Goal: Transaction & Acquisition: Obtain resource

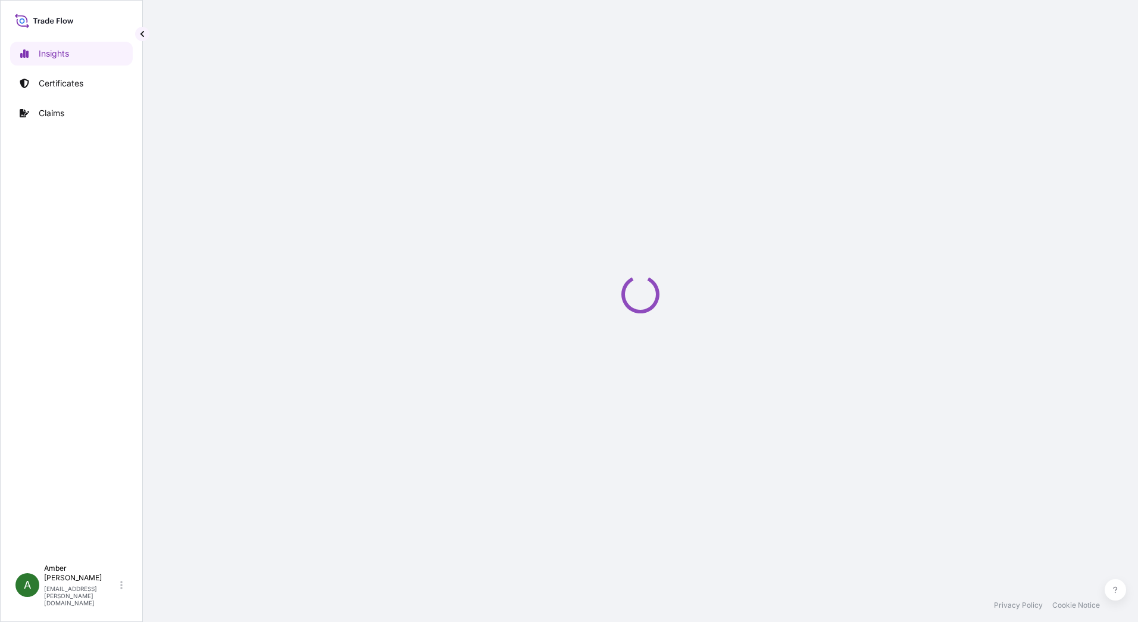
select select "2025"
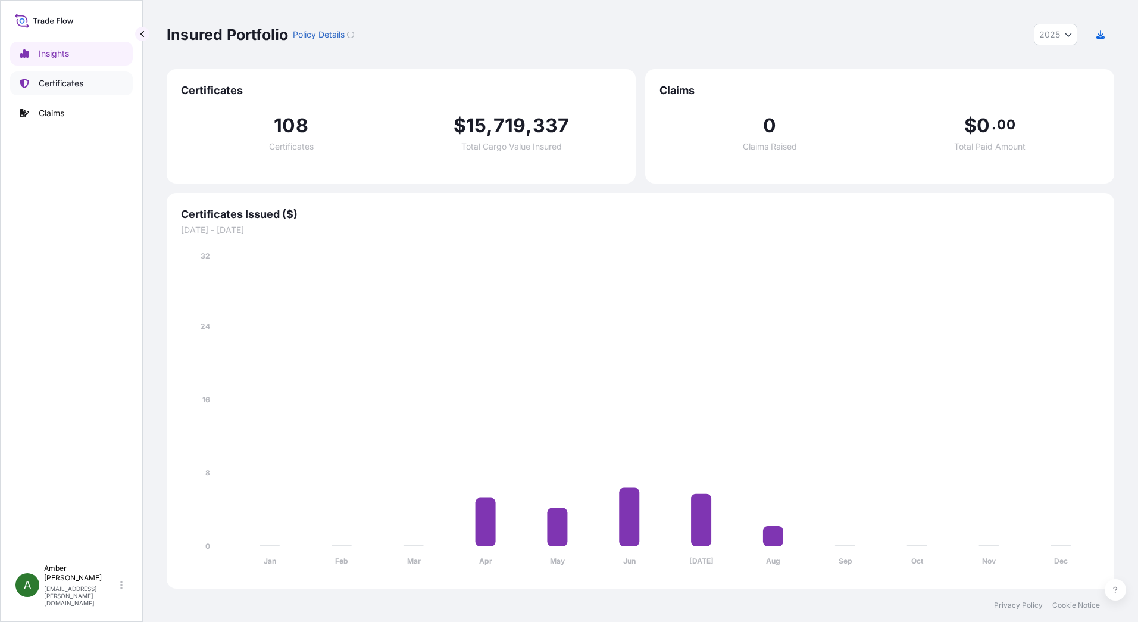
click at [63, 81] on p "Certificates" at bounding box center [61, 83] width 45 height 12
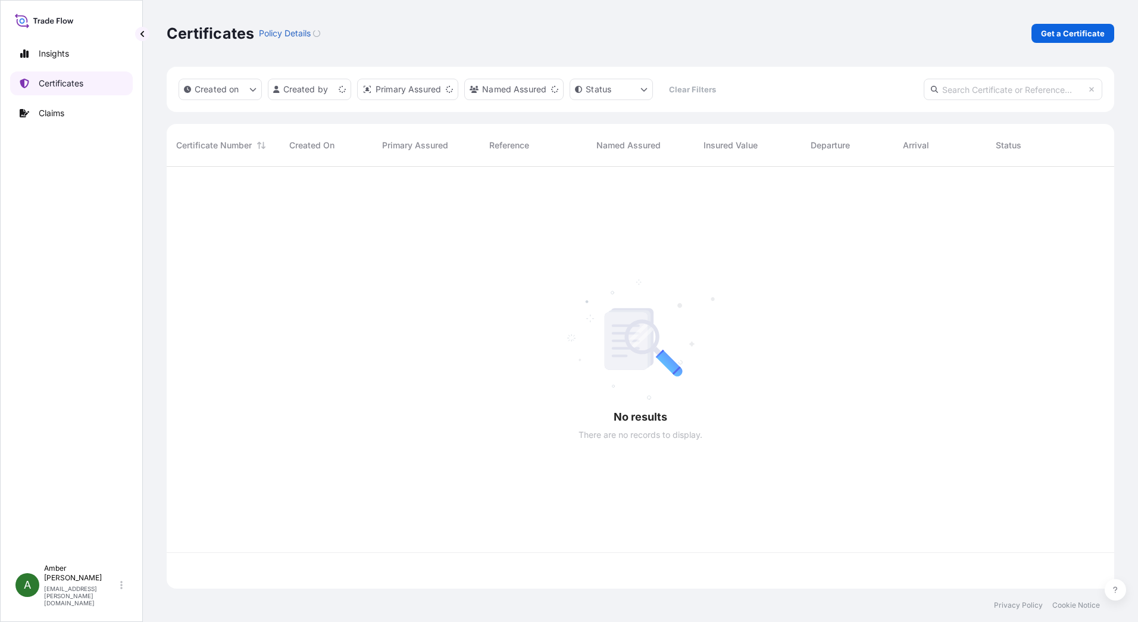
scroll to position [419, 939]
click at [1081, 36] on p "Get a Certificate" at bounding box center [1073, 33] width 64 height 12
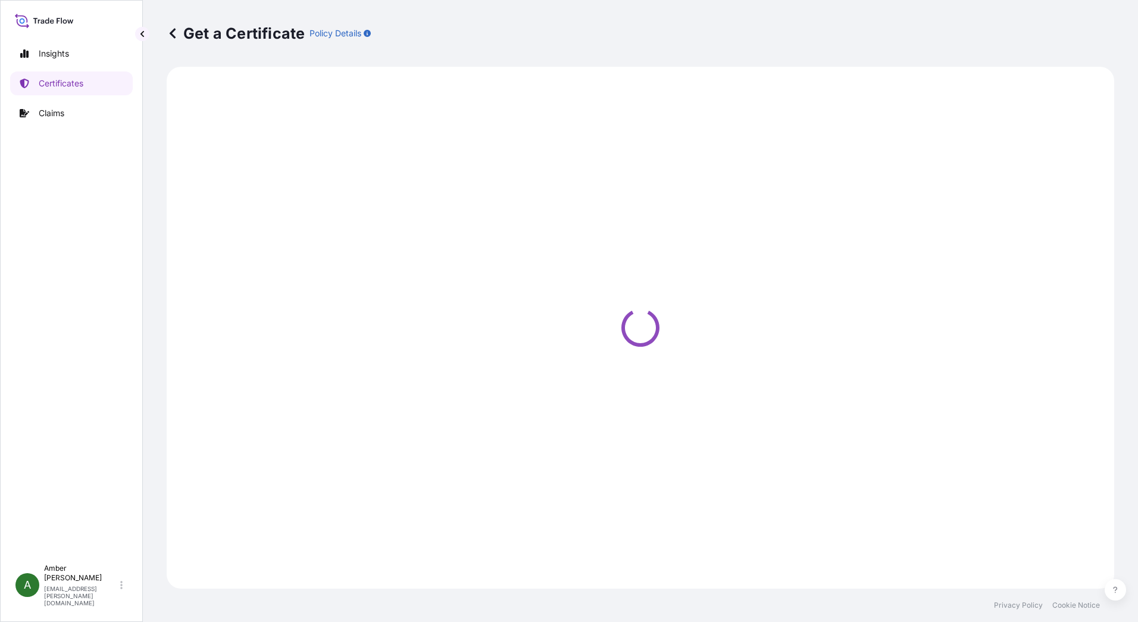
select select "Ocean Vessel"
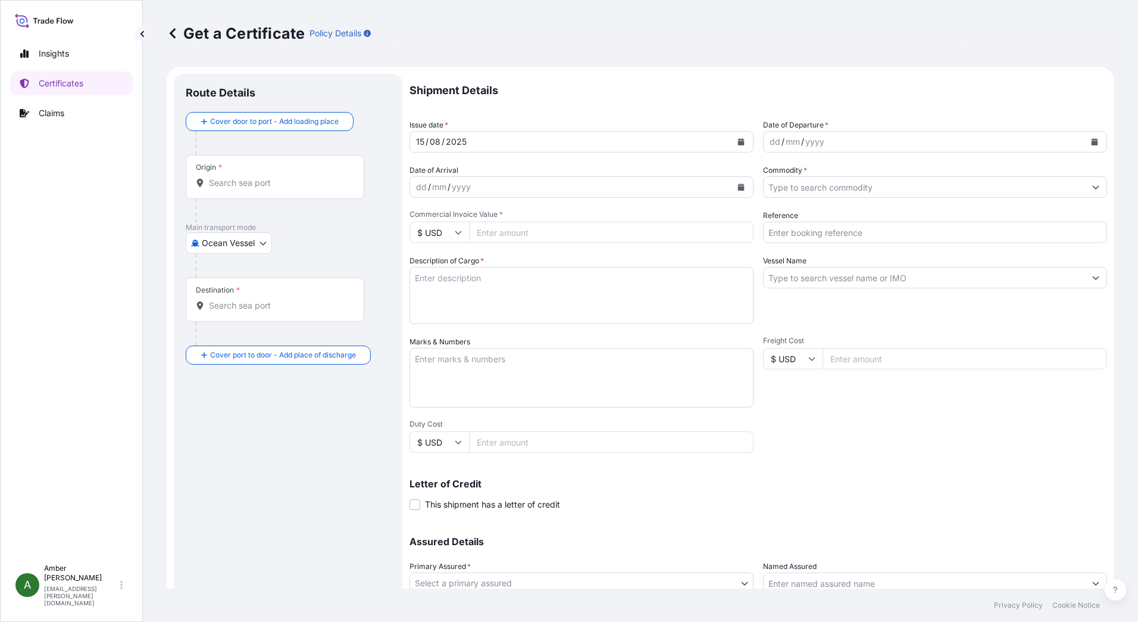
click at [267, 183] on input "Origin *" at bounding box center [279, 183] width 141 height 12
click at [859, 237] on input "Reference" at bounding box center [935, 231] width 344 height 21
paste input "34538508"
type input "34538508"
click at [851, 185] on input "Commodity *" at bounding box center [925, 186] width 322 height 21
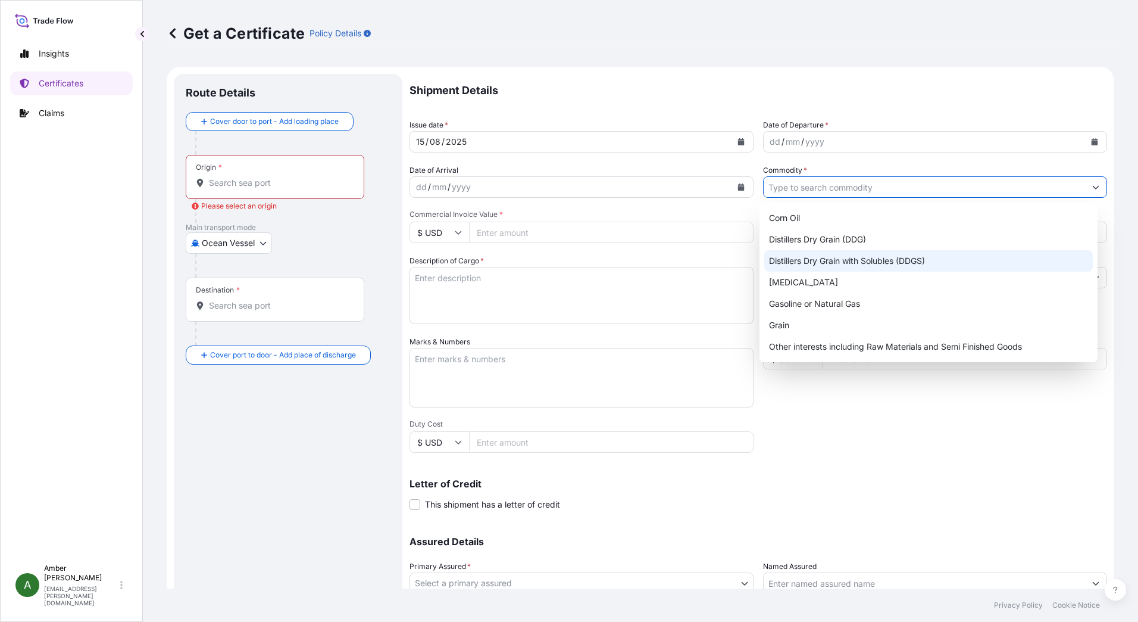
click at [848, 257] on div "Distillers Dry Grain with Solubles (DDGS)" at bounding box center [928, 260] width 329 height 21
type input "Distillers Dry Grain with Solubles (DDGS)"
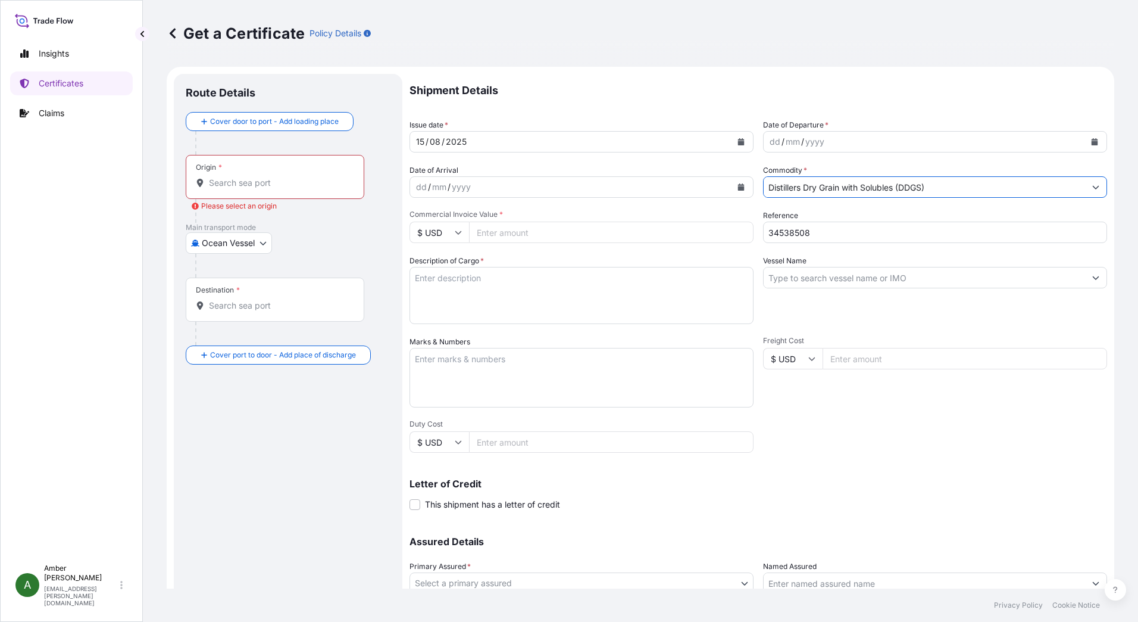
click at [339, 175] on div "Origin *" at bounding box center [275, 177] width 179 height 44
click at [339, 177] on input "Origin * Please select an origin" at bounding box center [279, 183] width 141 height 12
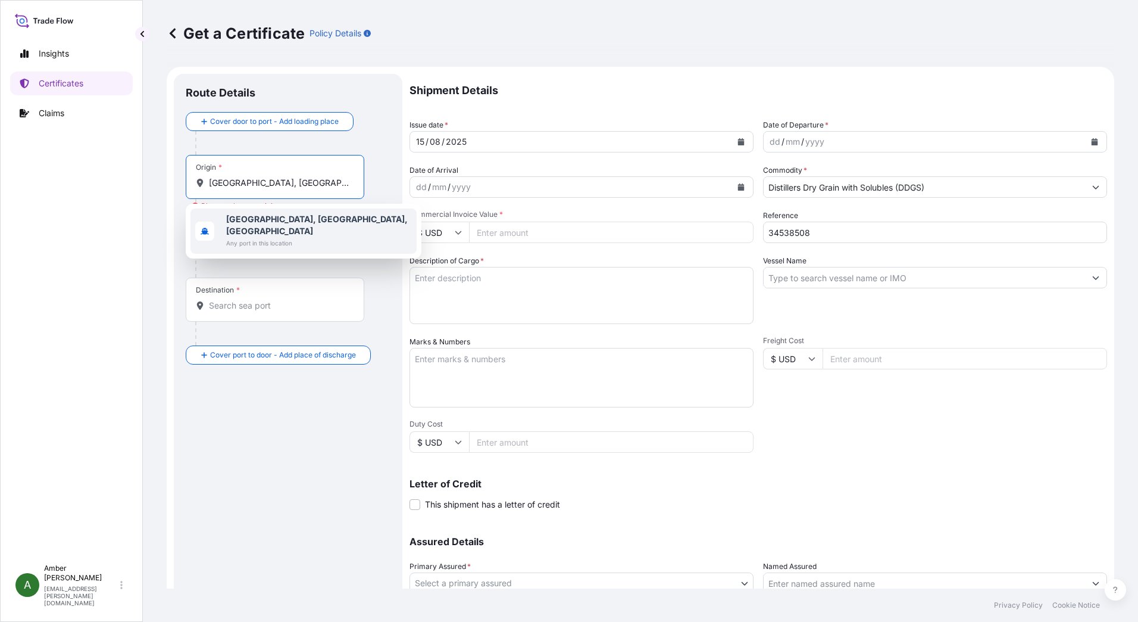
click at [285, 219] on b "Norfolk, VA, USA" at bounding box center [317, 225] width 182 height 22
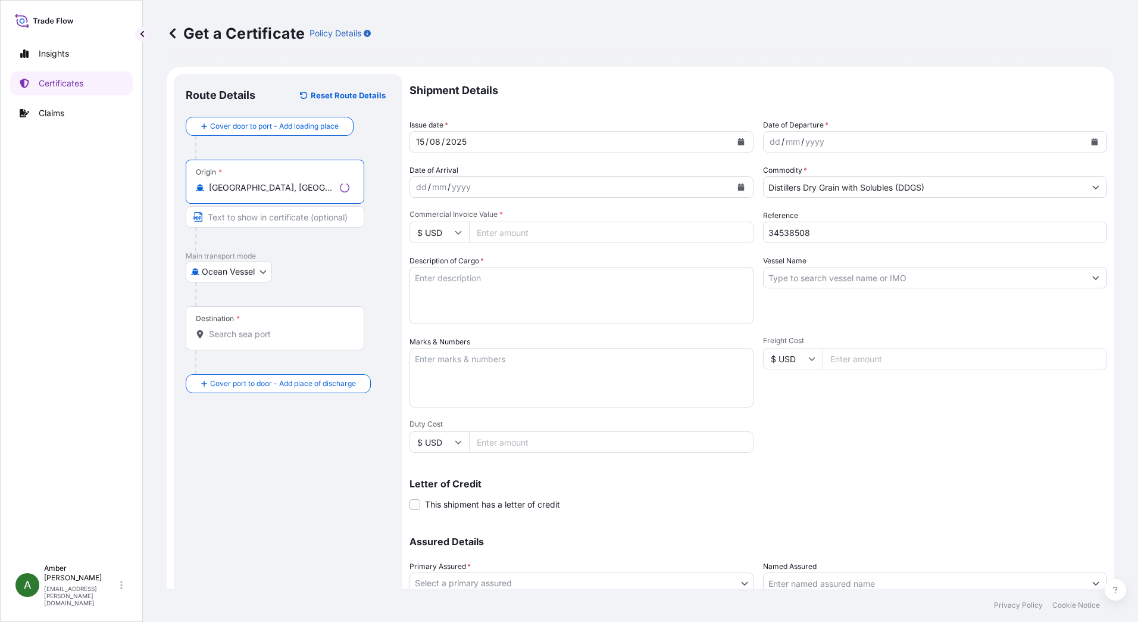
type input "Norfolk, VA, USA"
click at [249, 333] on input "Destination *" at bounding box center [279, 334] width 141 height 12
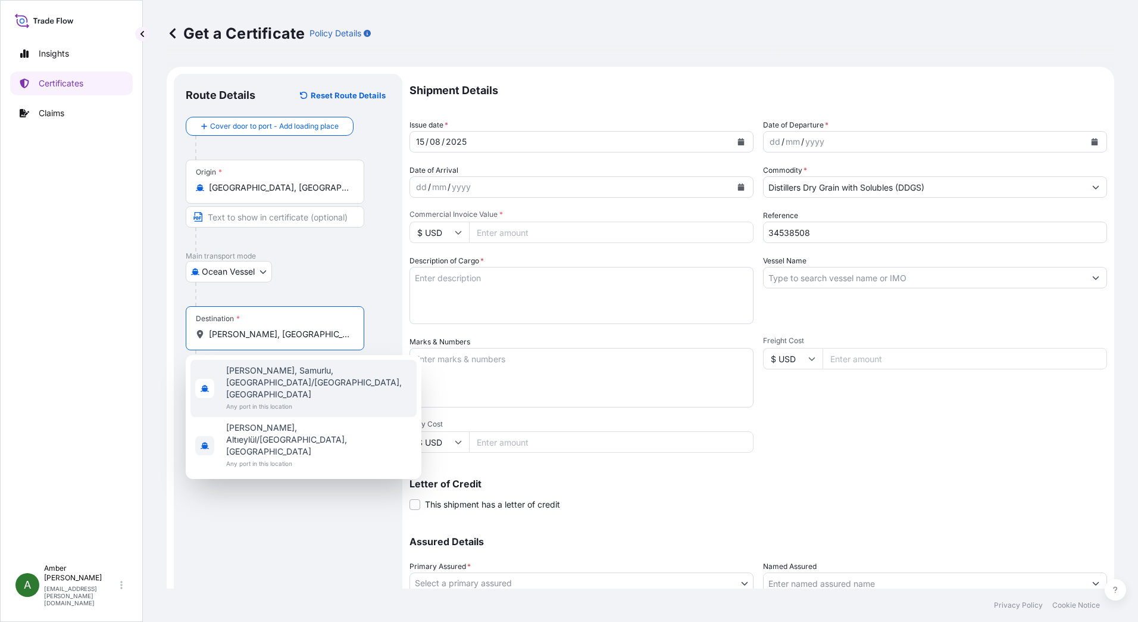
click at [248, 375] on span "Aliağa, Samurlu, Aliağa/İzmir, Turkey" at bounding box center [319, 382] width 186 height 36
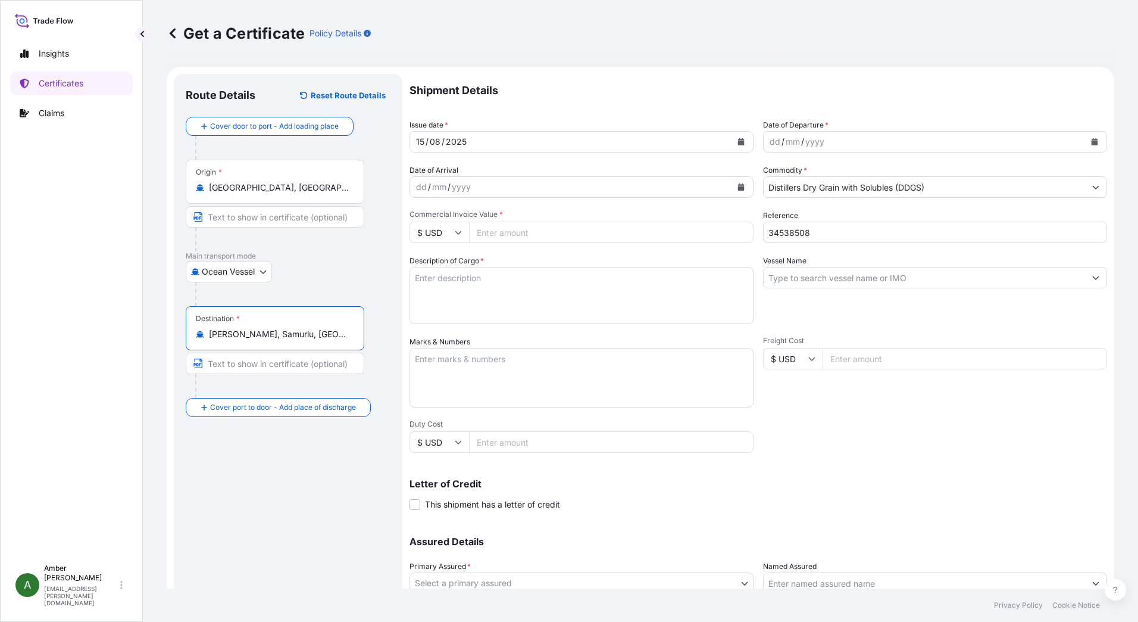
type input "Aliağa, Samurlu, Aliağa/İzmir, Turkey"
click at [1092, 140] on icon "Calendar" at bounding box center [1095, 141] width 7 height 7
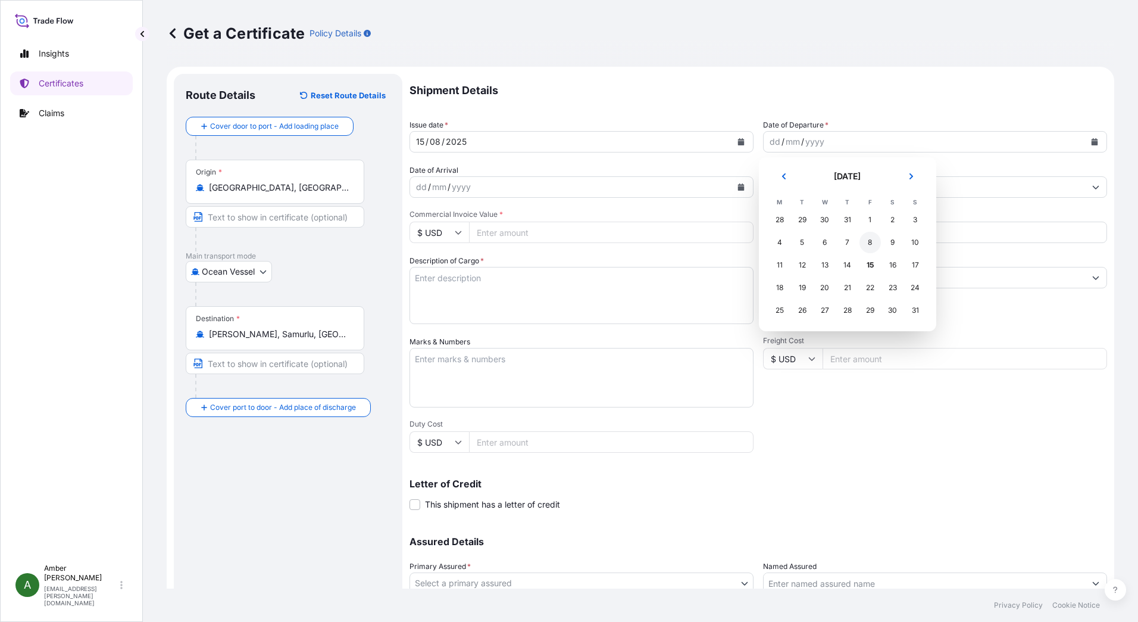
click at [871, 244] on div "8" at bounding box center [870, 242] width 21 height 21
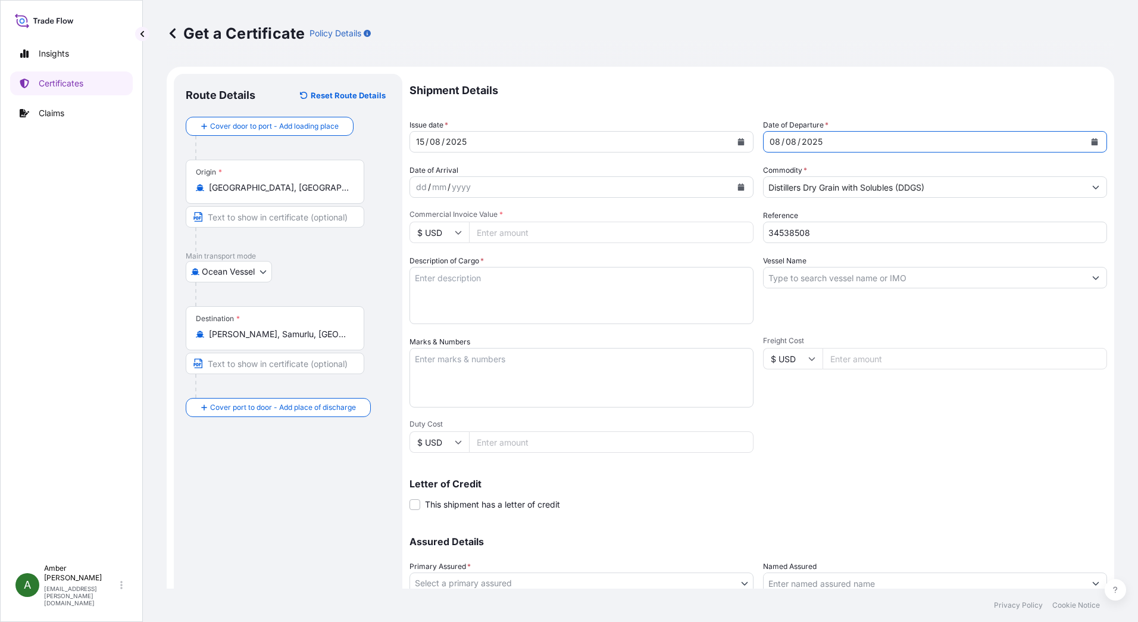
click at [738, 186] on icon "Calendar" at bounding box center [741, 186] width 7 height 7
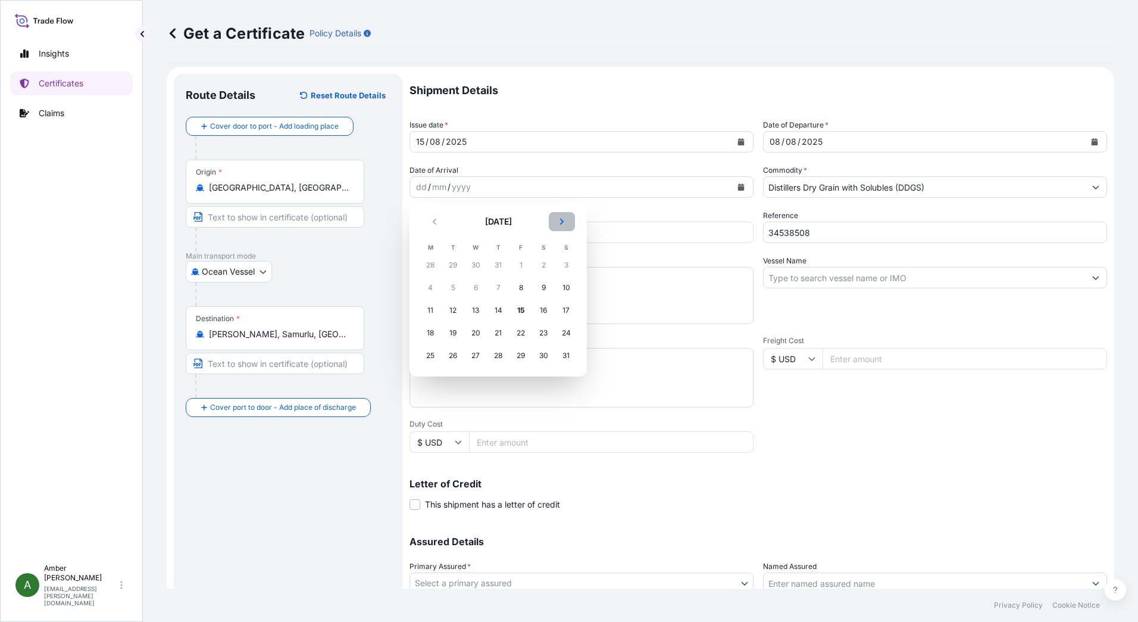
click at [567, 221] on button "Next" at bounding box center [562, 221] width 26 height 19
click at [567, 267] on div "7" at bounding box center [566, 264] width 21 height 21
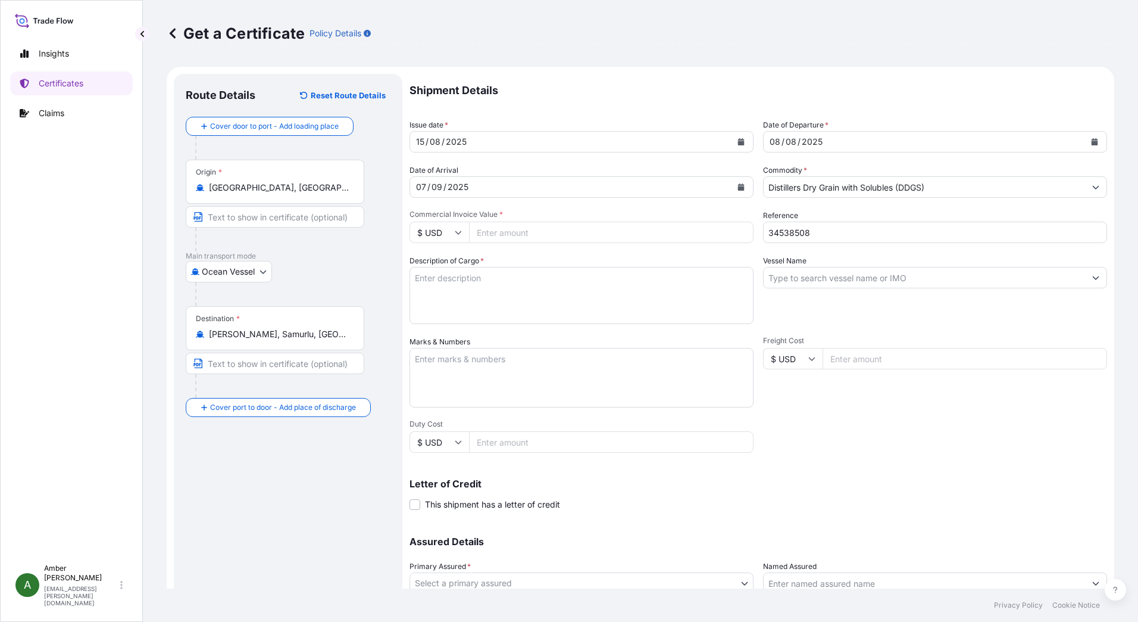
click at [551, 233] on input "Commercial Invoice Value *" at bounding box center [611, 231] width 285 height 21
paste input "144440.10"
type input "144440.10"
click at [453, 283] on textarea "Description of Cargo *" at bounding box center [582, 295] width 344 height 57
paste textarea "POET DISTILLERS DRIED GRAINS TOTAL WEIGHT (MTS): 641.956 FREIGHT PREPAID BULK I…"
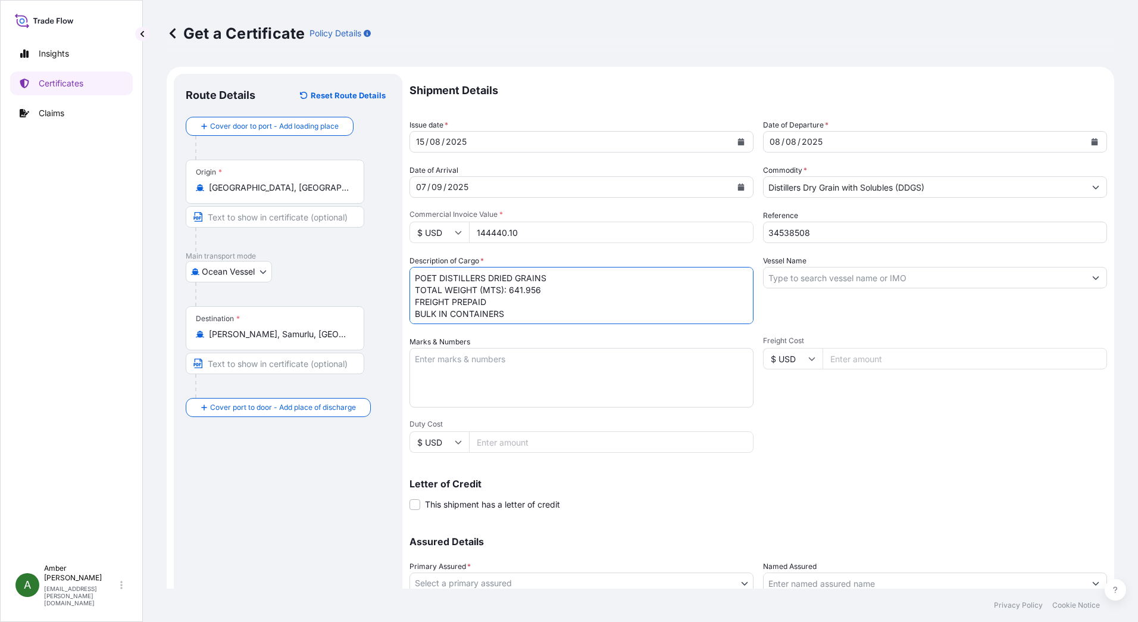
scroll to position [7, 0]
click at [500, 316] on textarea "POET DISTILLERS DRIED GRAINS TOTAL WEIGHT (MTS): 641.956 FREIGHT PREPAID BULK I…" at bounding box center [582, 295] width 344 height 57
paste textarea "X20250801063443"
type textarea "POET DISTILLERS DRIED GRAINS TOTAL WEIGHT (MTS): 641.956 FREIGHT PREPAID BULK I…"
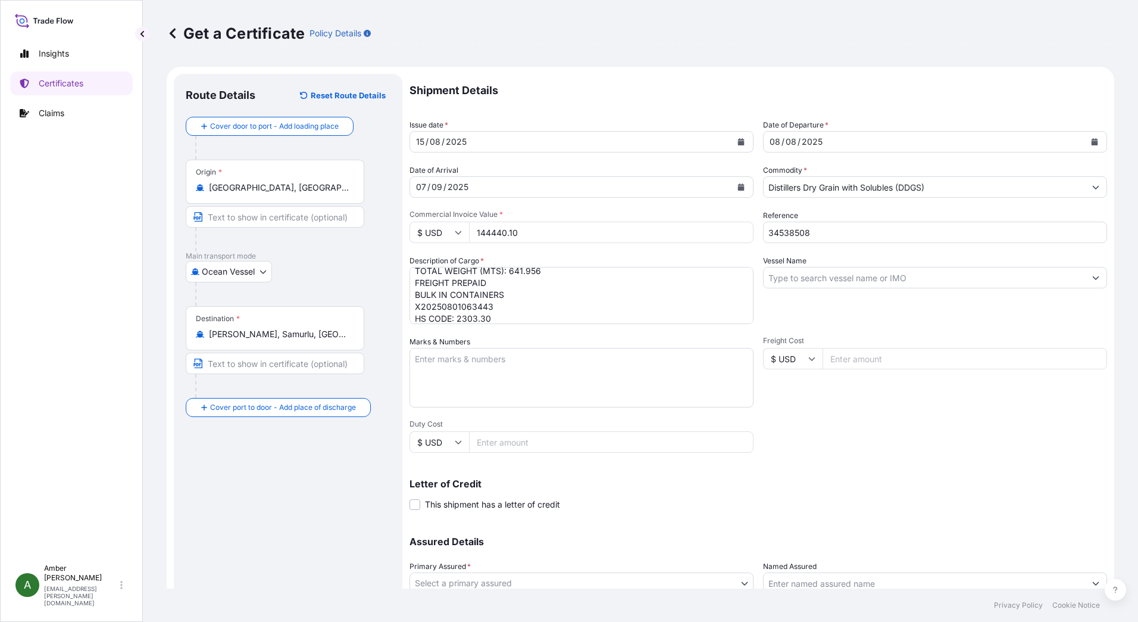
click at [901, 443] on div "Shipment Details Issue date * 15 / 08 / 2025 Date of Departure * 08 / 08 / 2025…" at bounding box center [759, 357] width 698 height 567
click at [890, 278] on input "Vessel Name" at bounding box center [925, 277] width 322 height 21
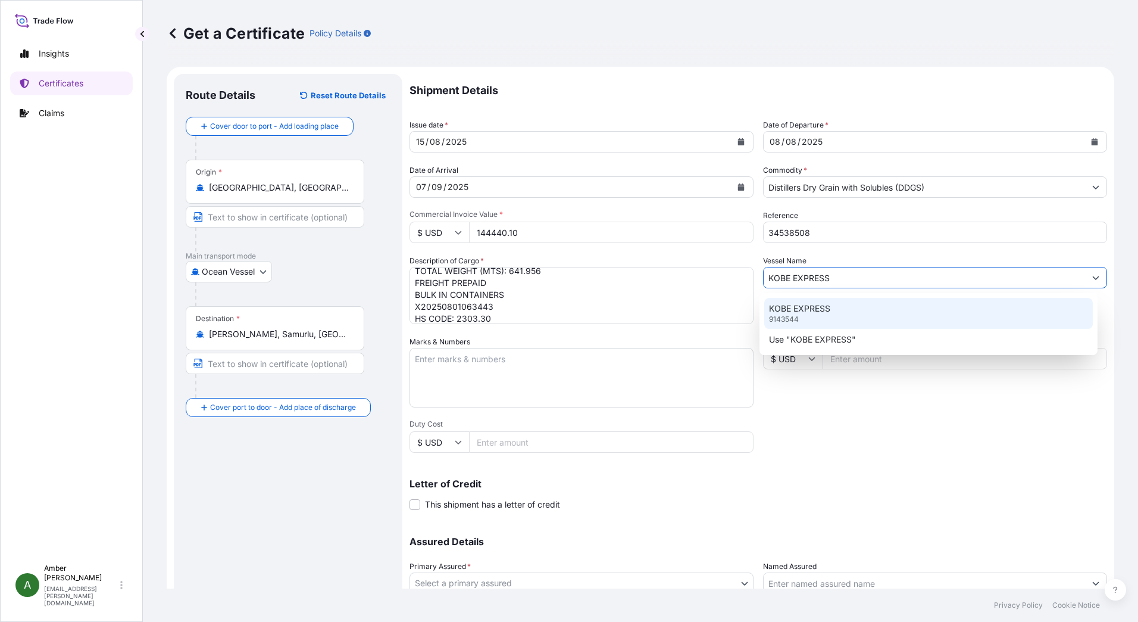
click at [811, 304] on p "KOBE EXPRESS" at bounding box center [799, 308] width 61 height 12
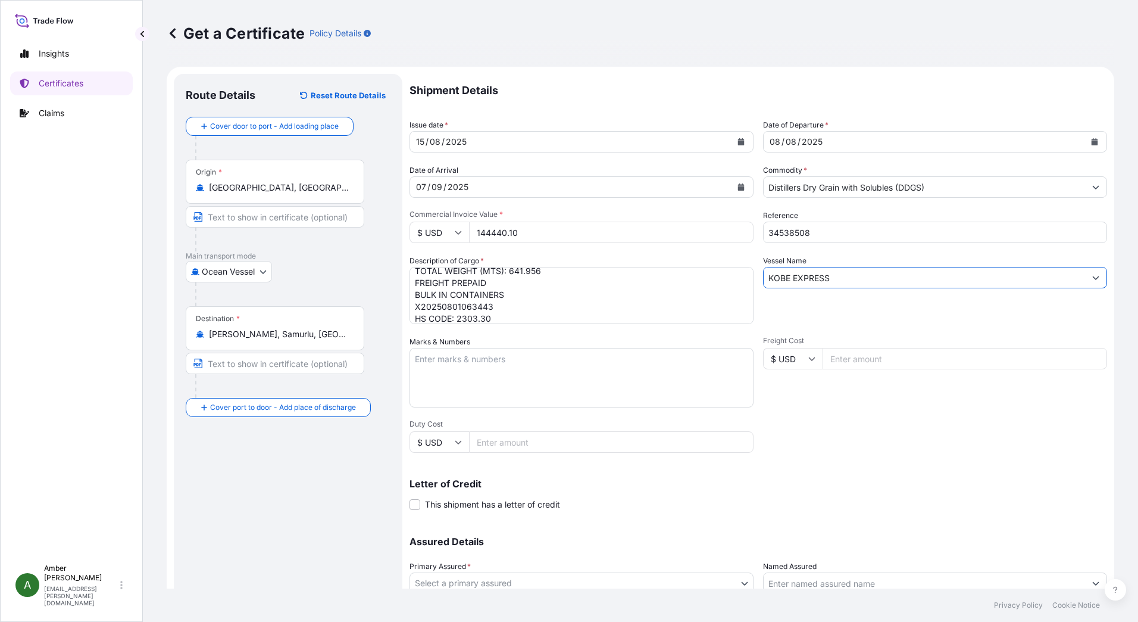
type input "KOBE EXPRESS"
click at [821, 433] on div "Shipment Details Issue date * 15 / 08 / 2025 Date of Departure * 08 / 08 / 2025…" at bounding box center [759, 357] width 698 height 567
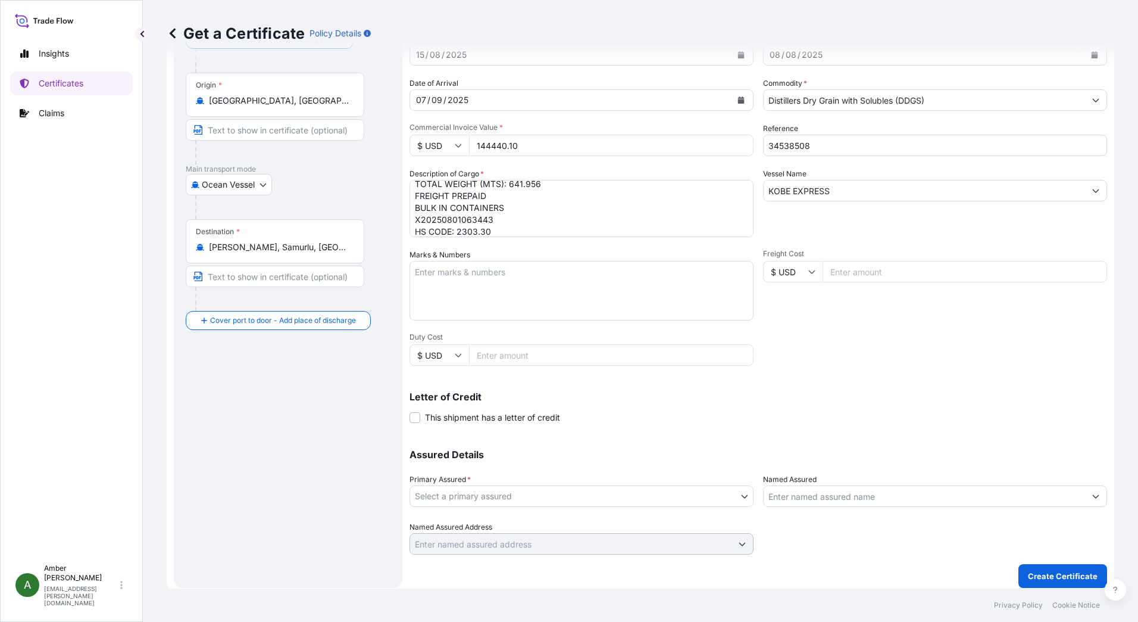
scroll to position [93, 0]
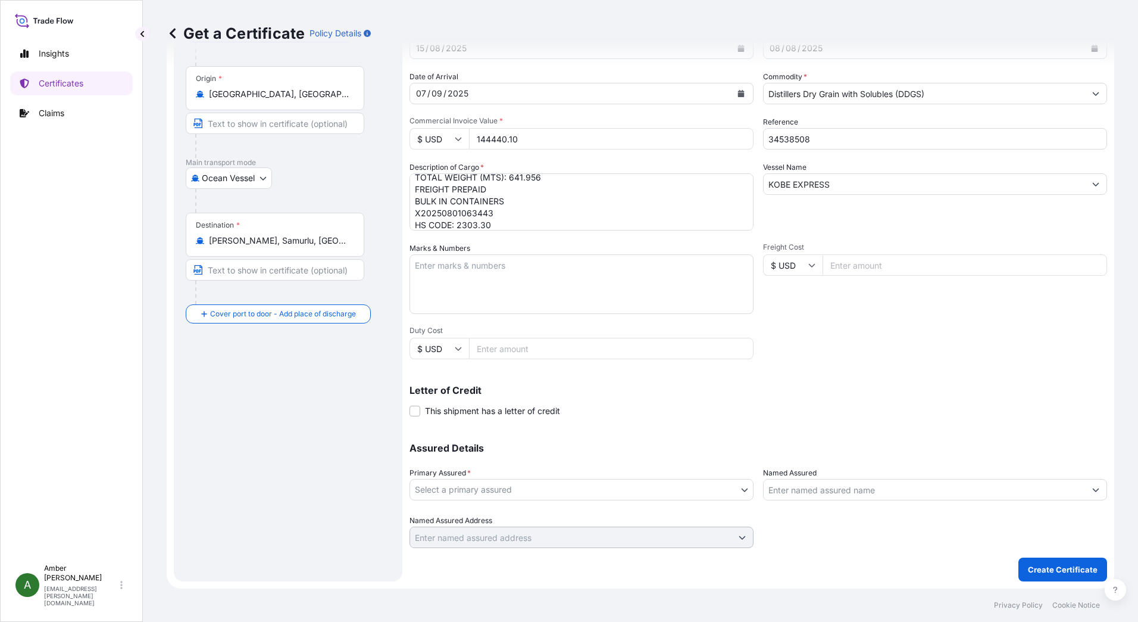
click at [565, 492] on body "0 options available. 1 option available. 2 options available. Insights Certific…" at bounding box center [569, 311] width 1138 height 622
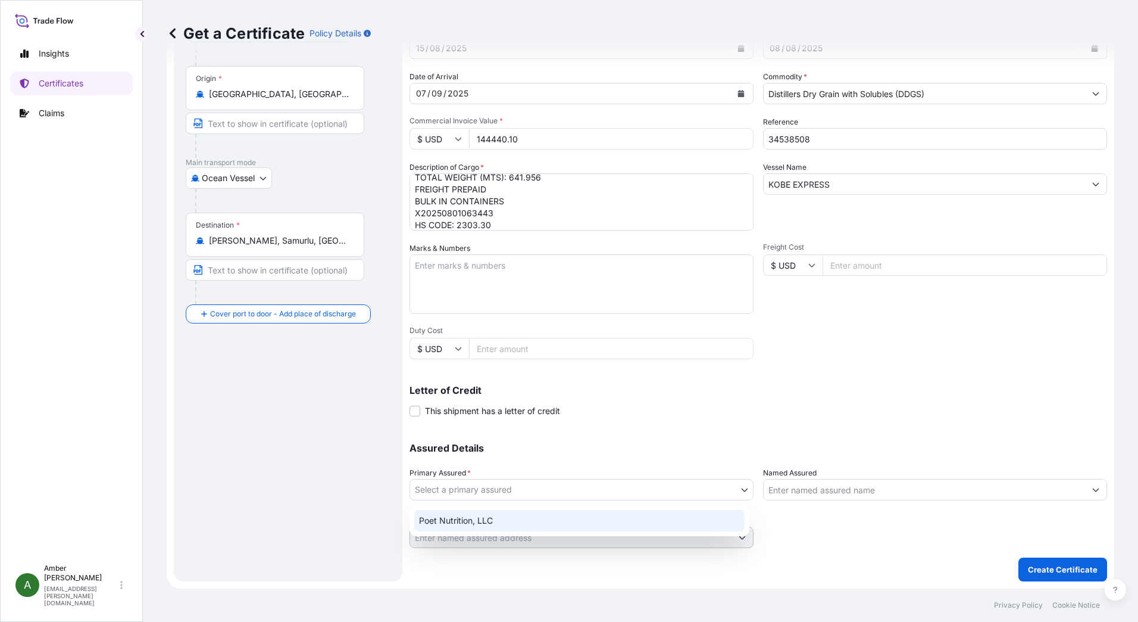
click at [554, 520] on div "Poet Nutrition, LLC" at bounding box center [579, 520] width 330 height 21
select select "31546"
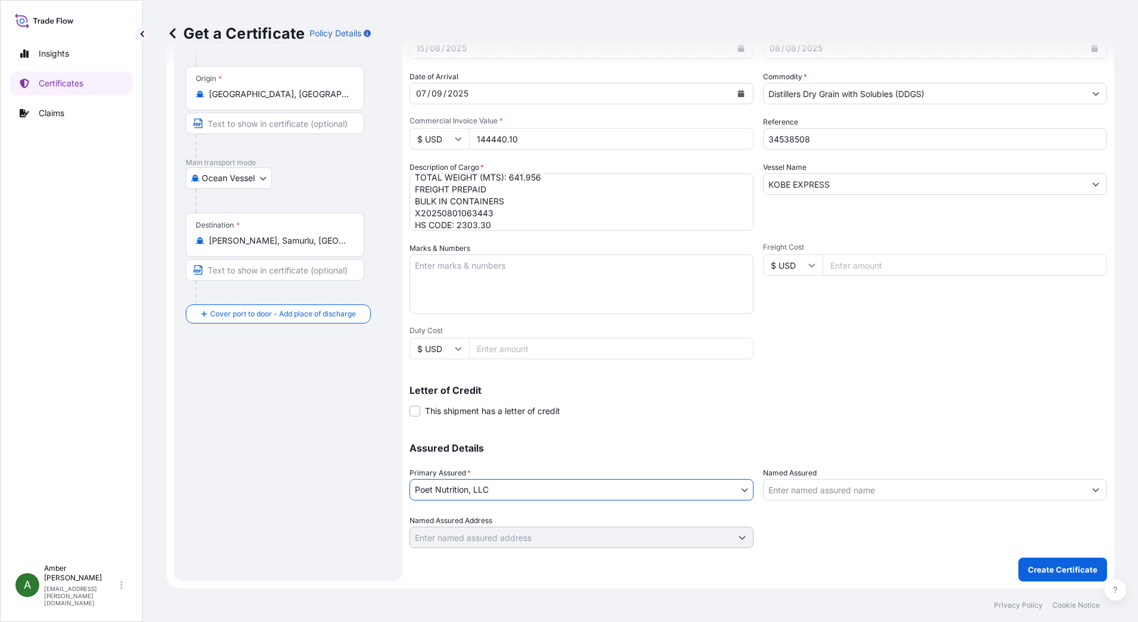
click at [800, 487] on input "Named Assured" at bounding box center [925, 489] width 322 height 21
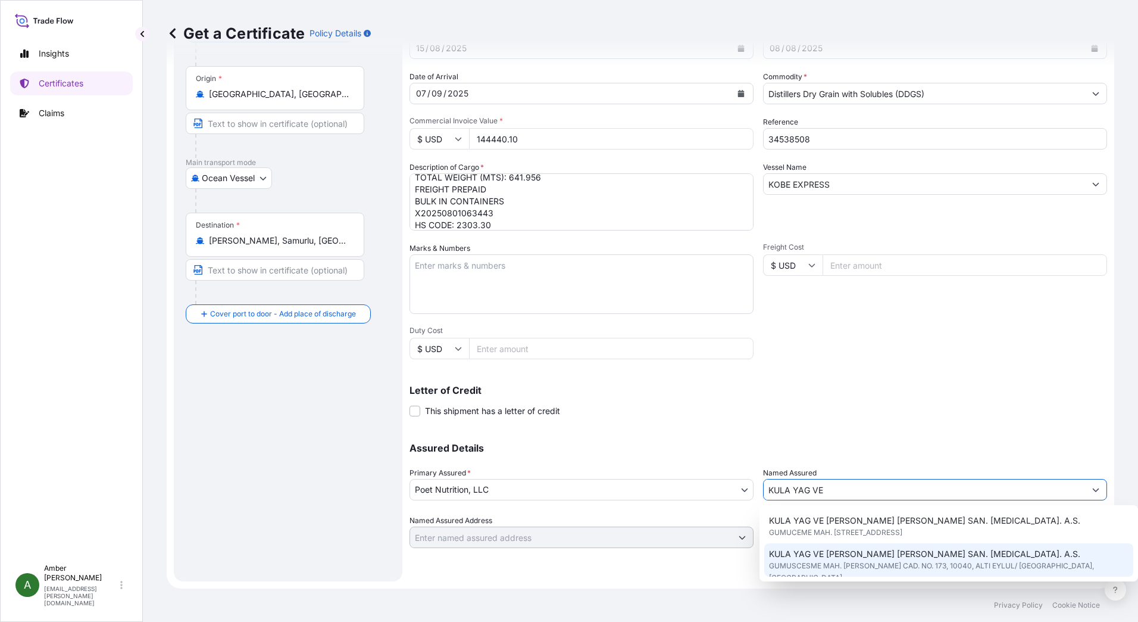
click at [847, 564] on span "GUMUSCESME MAH. FARUK KULA CAD. NO. 173, 10040, ALTI EYLUL/ BALIKESIR, Türkiye" at bounding box center [949, 572] width 360 height 24
type input "KULA YAG VE EMEK YEM SAN. TIC. A.S."
type input "GUMUSCESME MAH. FARUK KULA CAD. NO. 173"
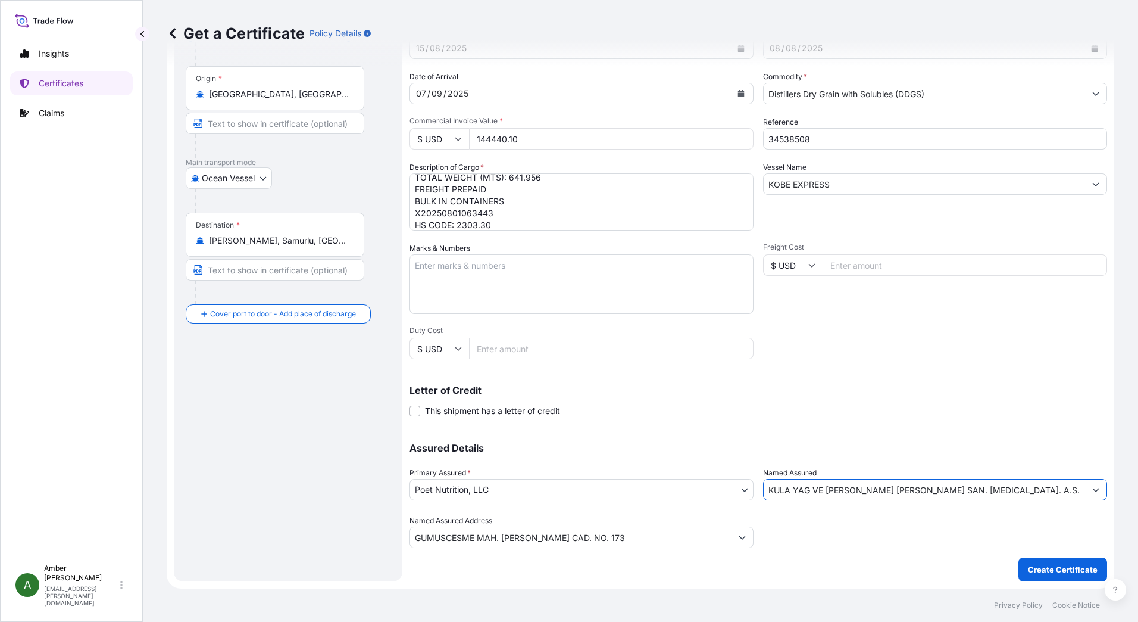
type input "KULA YAG VE EMEK YEM SAN. TIC. A.S."
click at [917, 405] on div "Letter of Credit This shipment has a letter of credit Letter of credit * Letter…" at bounding box center [759, 401] width 698 height 32
click at [1051, 570] on p "Create Certificate" at bounding box center [1063, 569] width 70 height 12
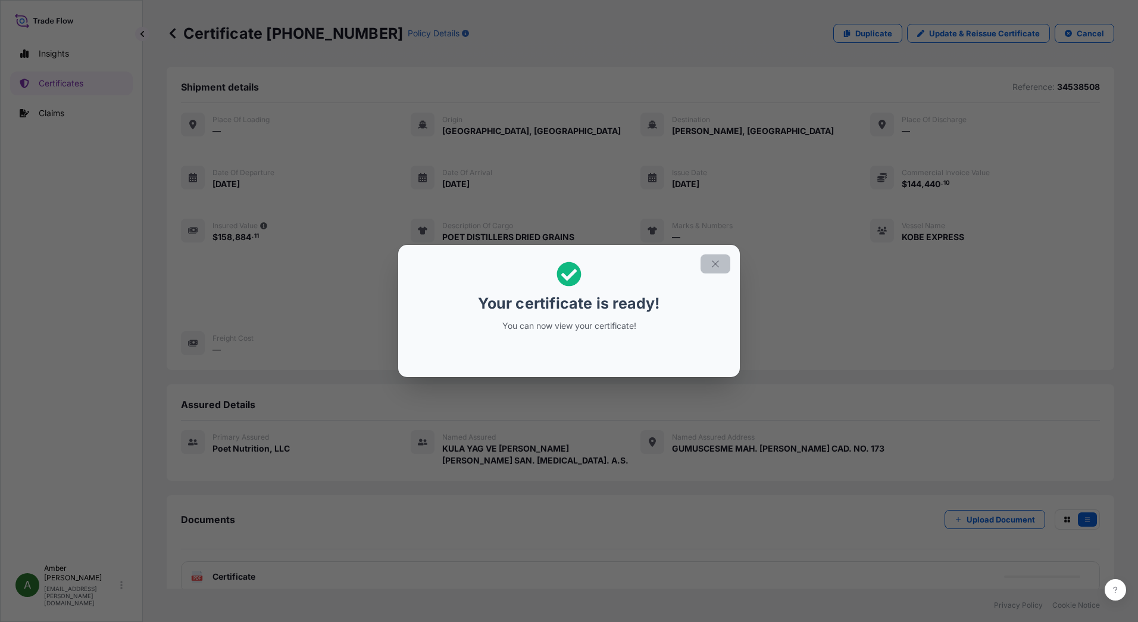
click at [716, 266] on icon "button" at bounding box center [715, 263] width 11 height 11
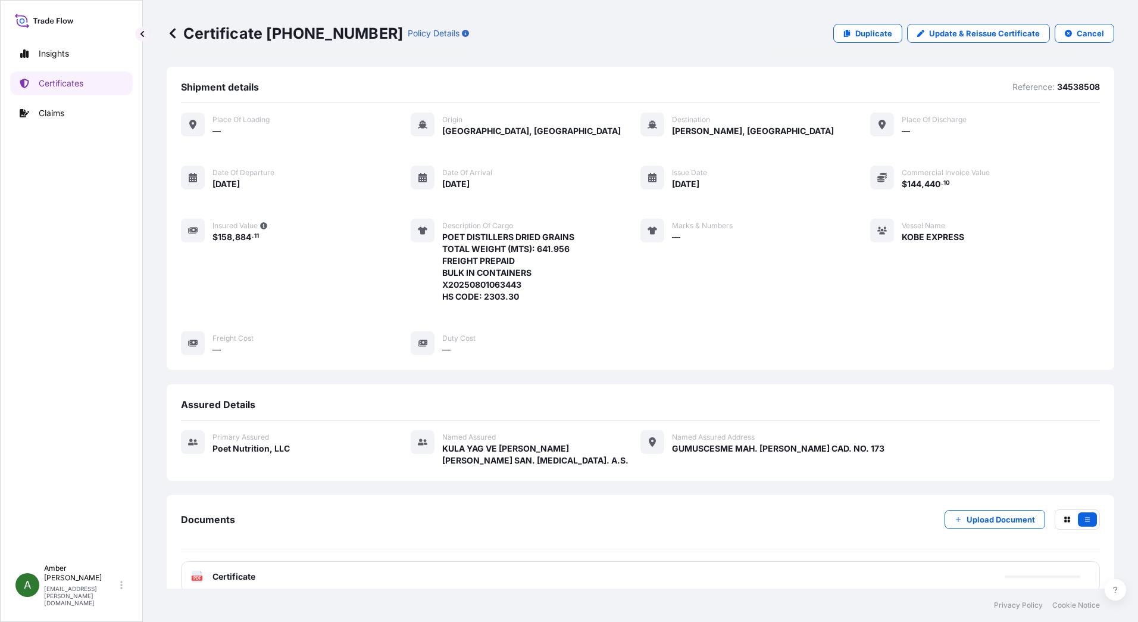
scroll to position [80, 0]
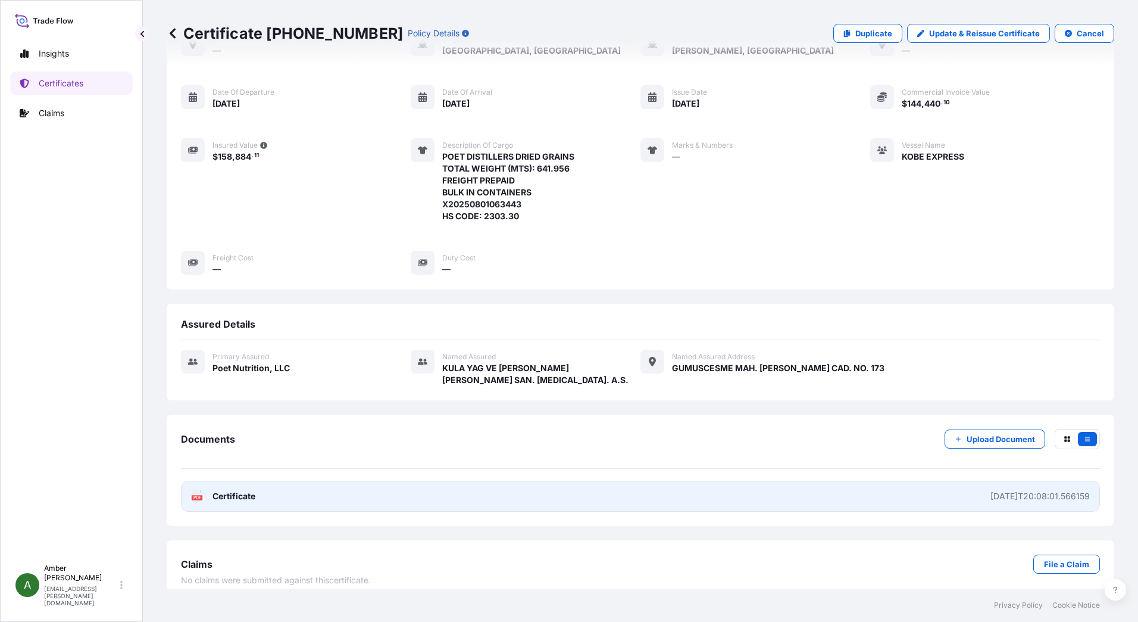
click at [204, 490] on div "PDF Certificate" at bounding box center [223, 496] width 64 height 12
